Goal: Information Seeking & Learning: Learn about a topic

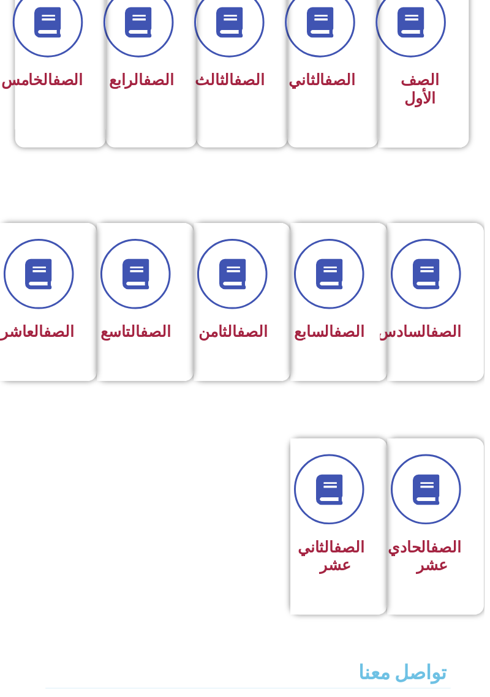
scroll to position [359, -6]
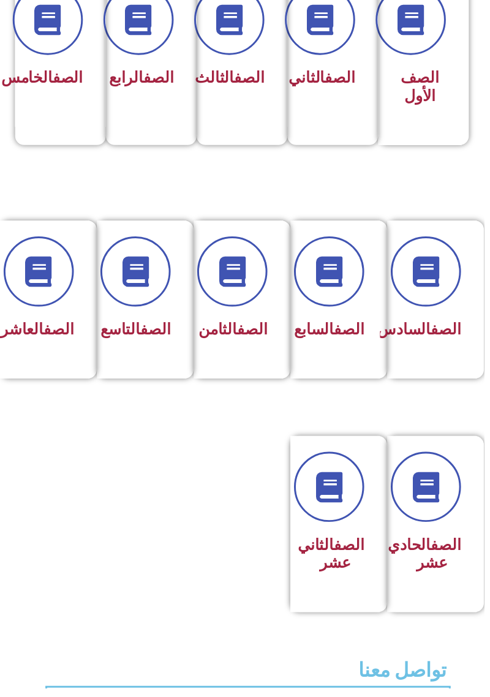
click at [469, 597] on div "الصف الحادي عشر" at bounding box center [437, 531] width 91 height 178
click at [443, 507] on icon at bounding box center [432, 493] width 34 height 34
click at [450, 516] on link at bounding box center [431, 493] width 78 height 78
click at [438, 510] on icon at bounding box center [432, 493] width 34 height 34
click at [444, 579] on h3 "الصف الحادي عشر" at bounding box center [437, 561] width 59 height 37
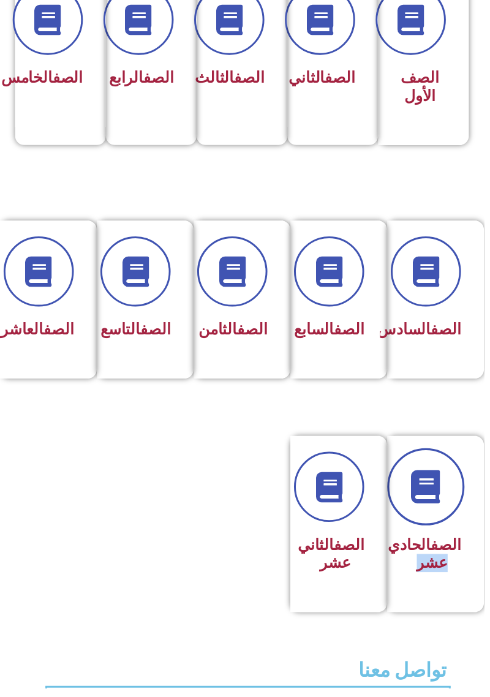
click at [448, 532] on link at bounding box center [431, 493] width 78 height 78
click at [430, 510] on icon at bounding box center [432, 493] width 34 height 34
click at [300, 552] on div "الصف الثاني عشر" at bounding box center [339, 531] width 91 height 178
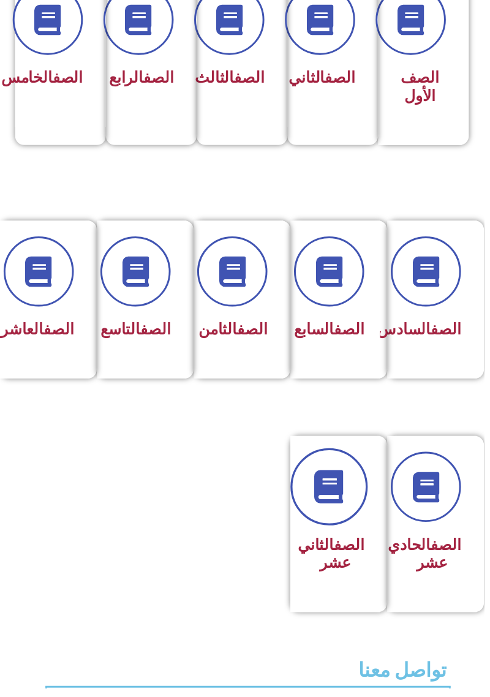
click at [355, 492] on link at bounding box center [333, 493] width 78 height 78
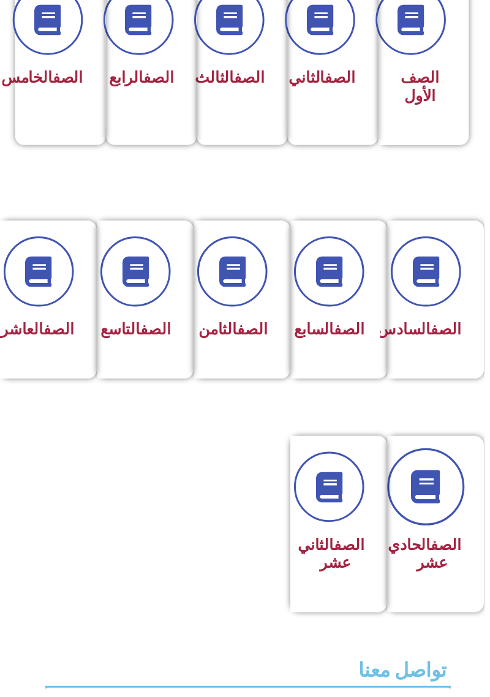
click at [432, 510] on icon at bounding box center [432, 493] width 34 height 34
click at [42, 274] on icon at bounding box center [39, 275] width 31 height 31
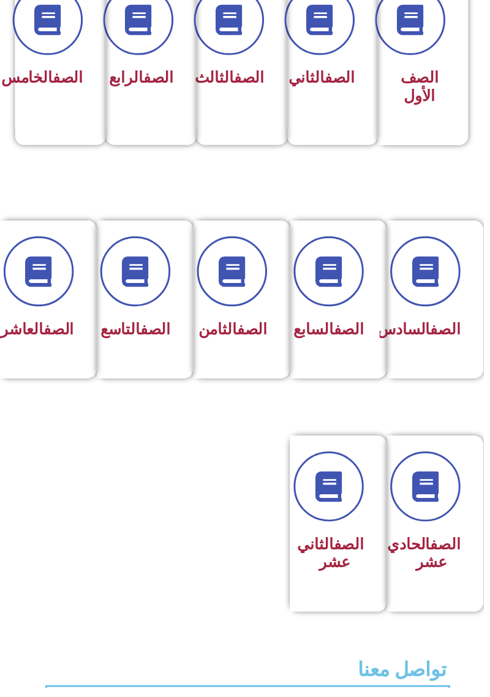
click at [37, 278] on icon at bounding box center [39, 275] width 31 height 31
click at [56, 288] on span at bounding box center [39, 274] width 71 height 71
click at [37, 285] on icon at bounding box center [39, 275] width 31 height 31
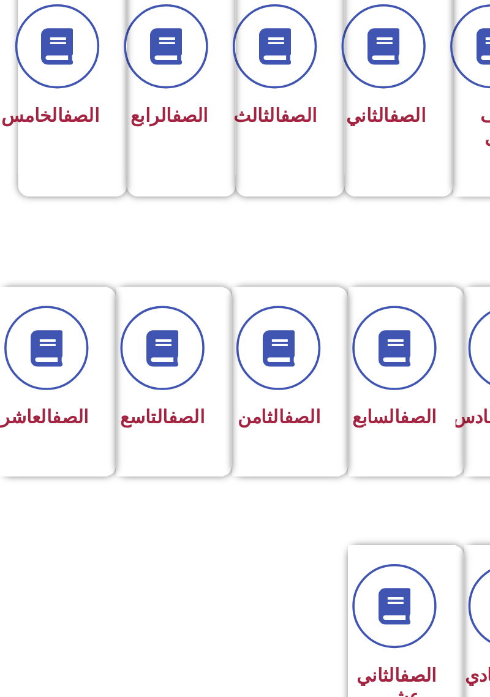
scroll to position [340, -6]
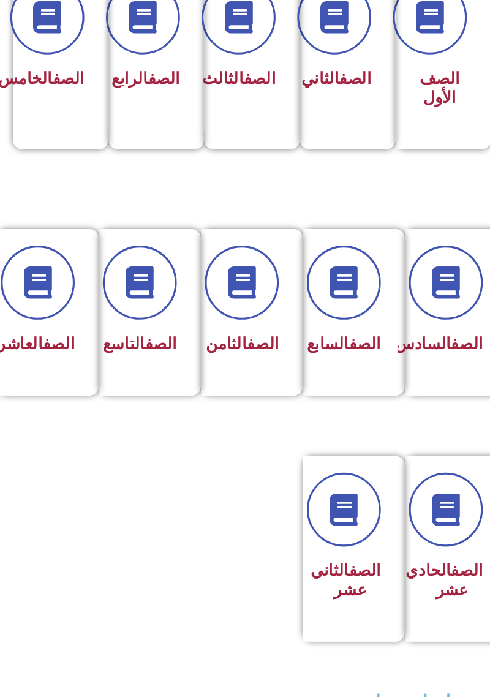
click at [29, 279] on icon at bounding box center [39, 294] width 31 height 31
click at [37, 315] on span at bounding box center [39, 293] width 71 height 71
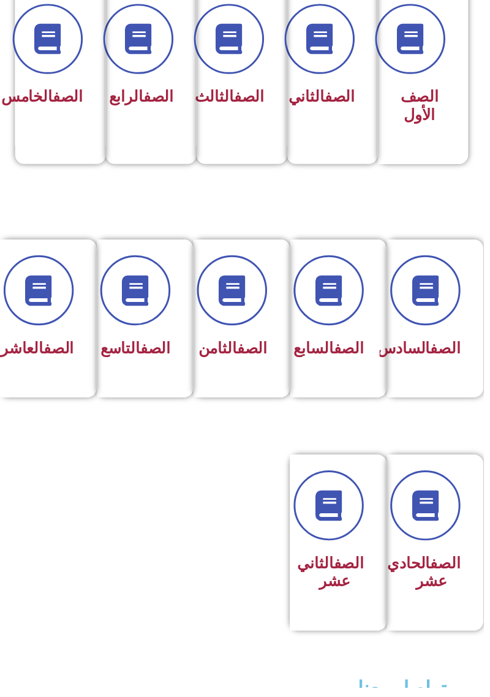
click at [31, 298] on icon at bounding box center [39, 294] width 31 height 31
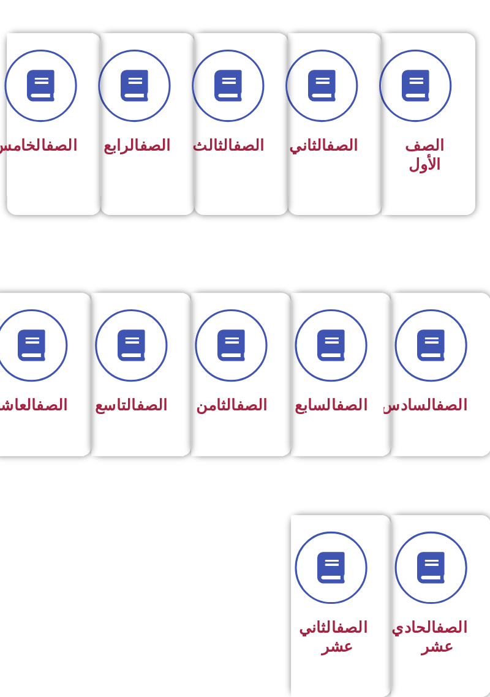
scroll to position [286, -6]
click at [443, 583] on icon at bounding box center [432, 566] width 34 height 34
click at [434, 377] on span at bounding box center [431, 347] width 71 height 71
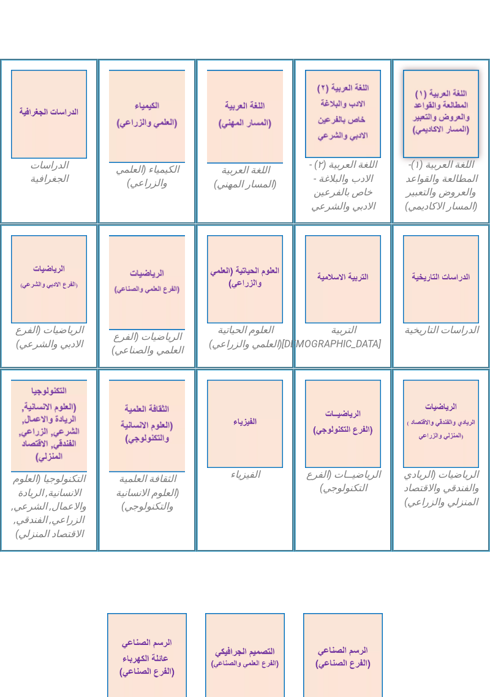
scroll to position [324, 0]
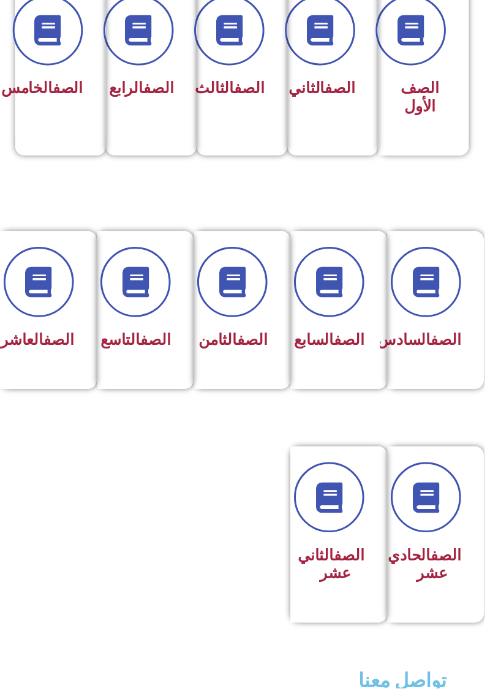
scroll to position [347, -6]
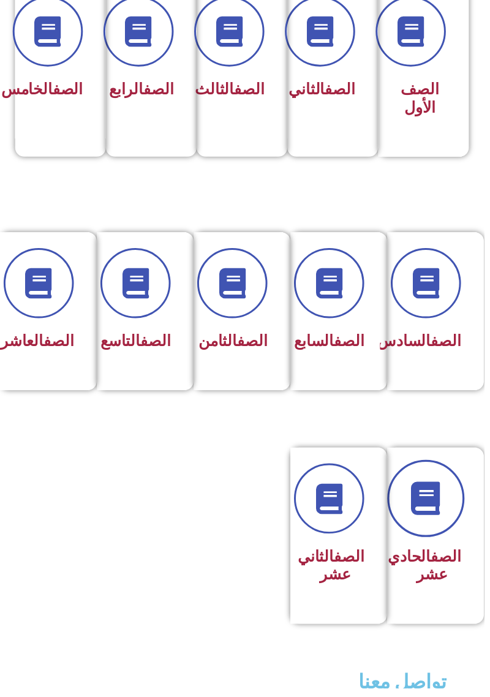
click at [443, 522] on icon at bounding box center [432, 505] width 34 height 34
click at [429, 497] on link at bounding box center [431, 504] width 78 height 78
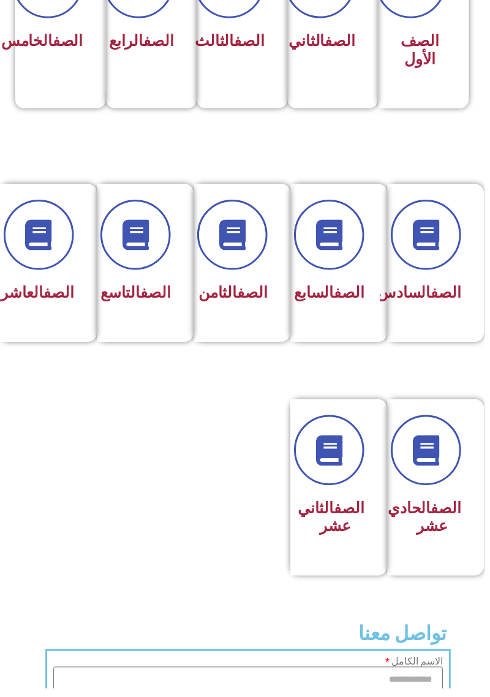
scroll to position [393, -6]
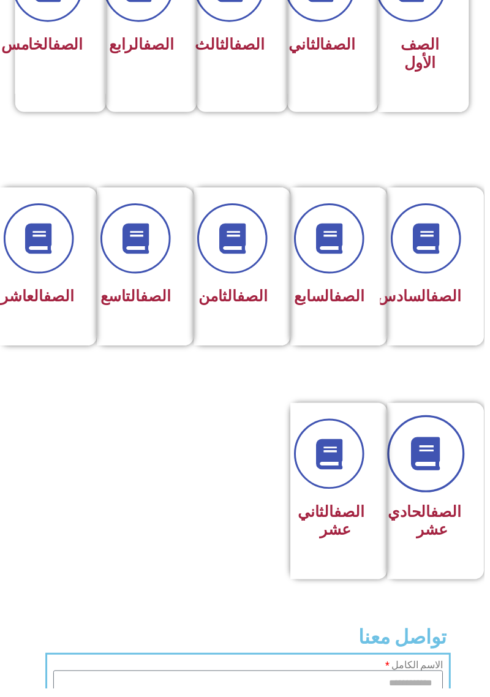
click at [455, 477] on link at bounding box center [431, 459] width 78 height 78
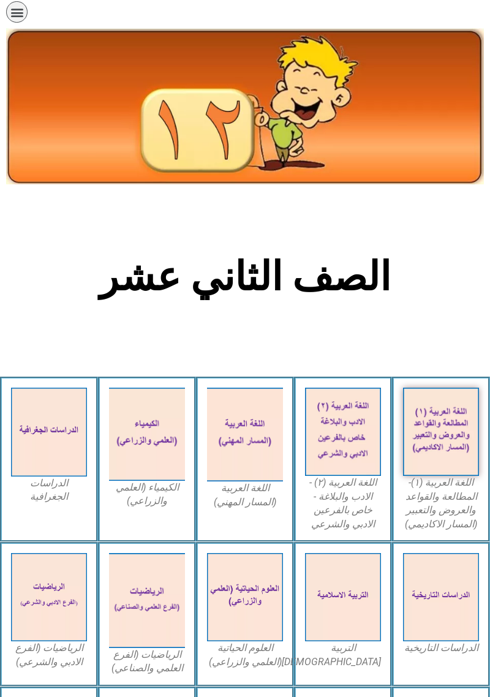
scroll to position [2, 0]
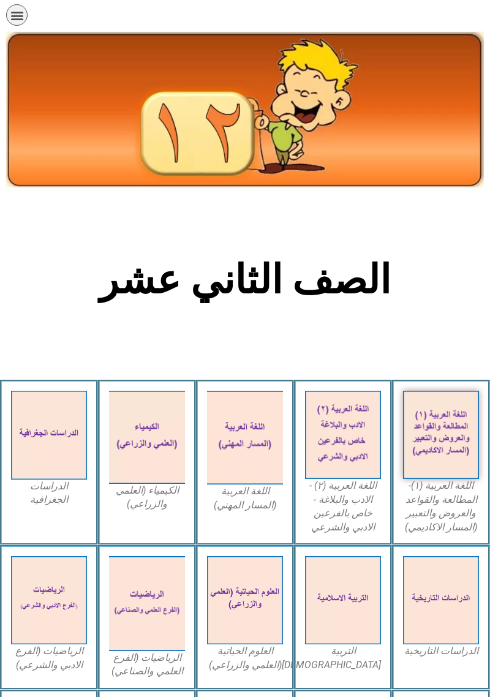
click at [26, 21] on div "الصفحة الرئيسية الصف الأول الصف الثاني الصف الثالث الصف الرابع الصف الخامس الصف…" at bounding box center [211, 18] width 410 height 28
click at [18, 15] on icon "כפתור פתיחת תפריט" at bounding box center [16, 15] width 13 height 13
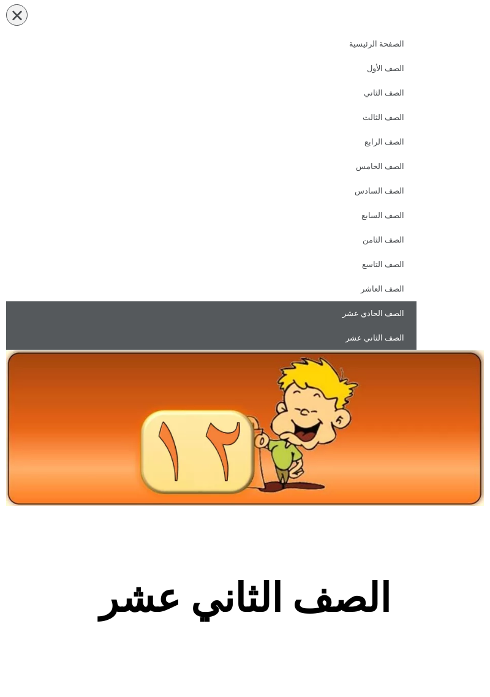
click at [392, 312] on link "الصف الحادي عشر" at bounding box center [211, 313] width 410 height 24
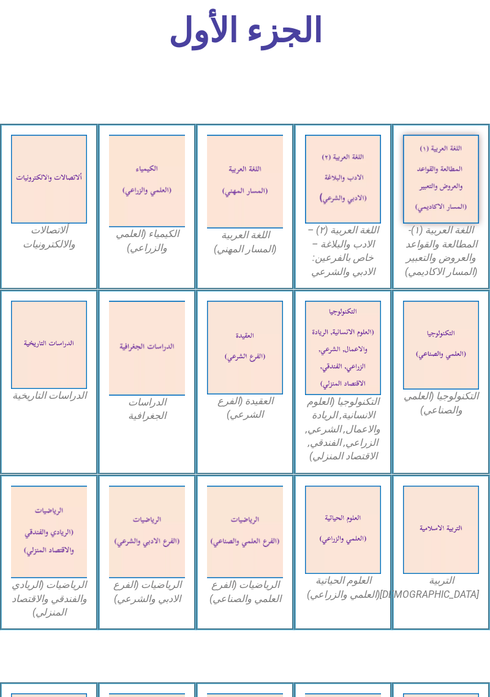
scroll to position [430, 0]
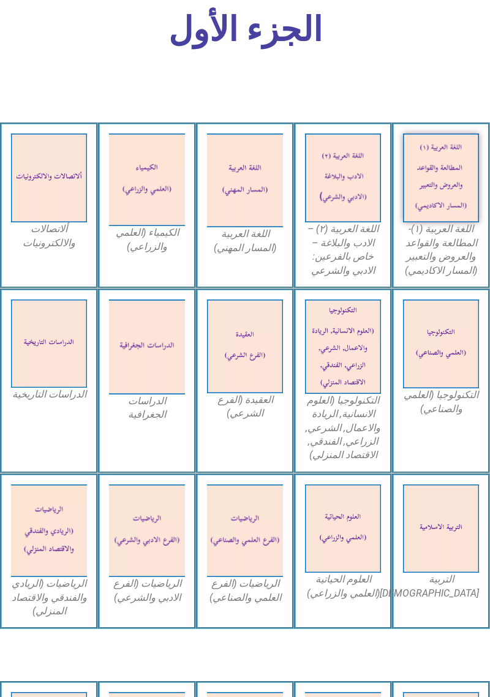
click at [346, 540] on img at bounding box center [343, 528] width 76 height 88
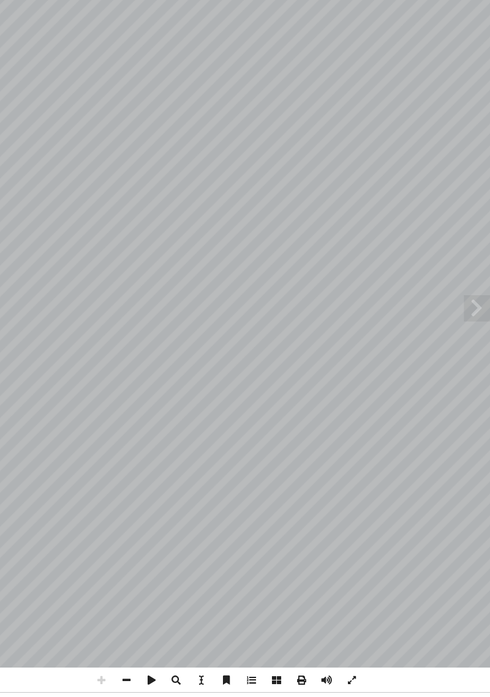
click at [481, 352] on span at bounding box center [477, 340] width 24 height 24
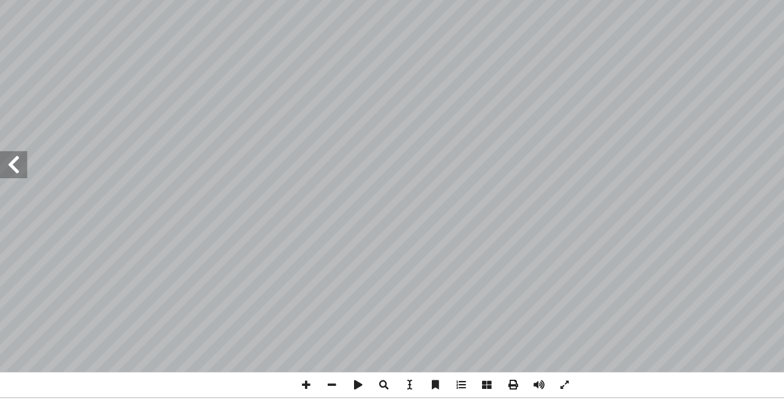
click at [15, 205] on span at bounding box center [12, 193] width 24 height 24
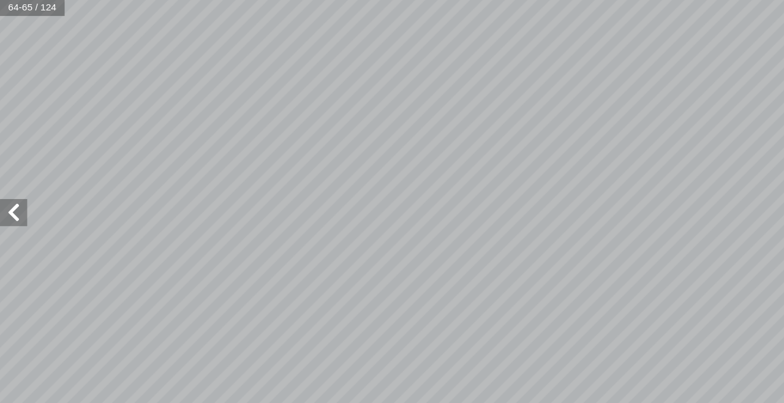
click at [12, 205] on span at bounding box center [12, 193] width 24 height 24
